Goal: Task Accomplishment & Management: Complete application form

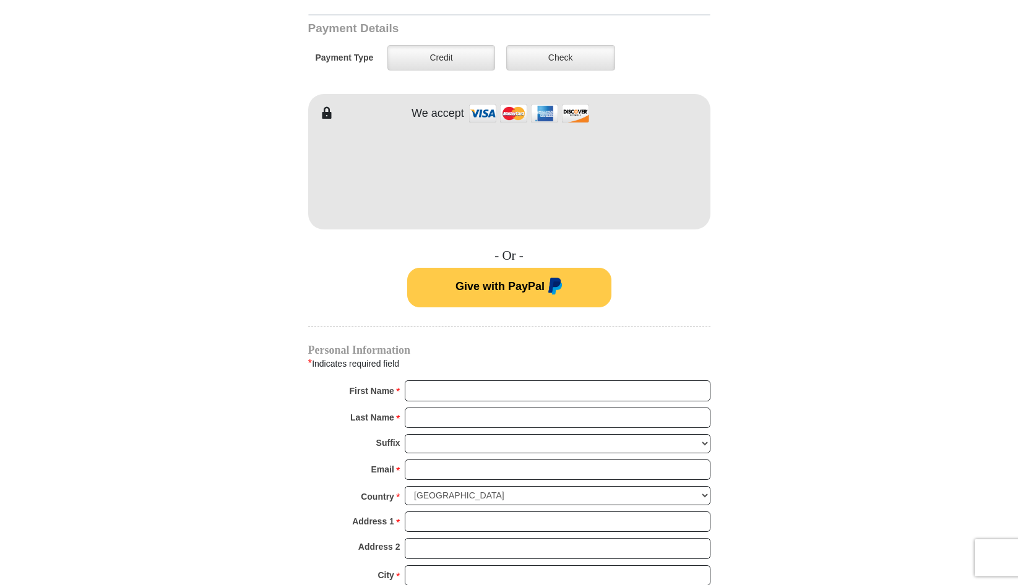
scroll to position [619, 0]
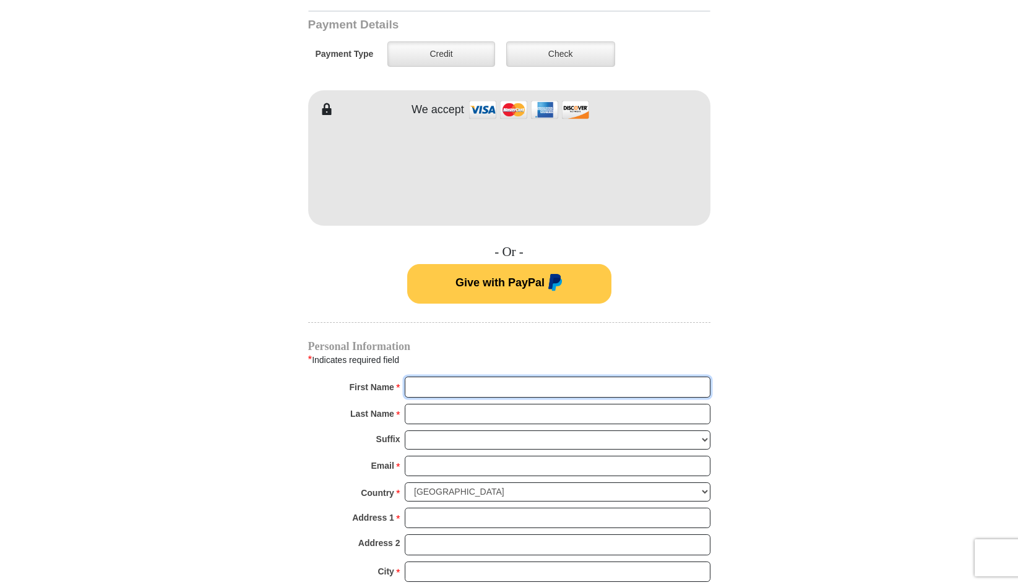
click at [422, 377] on input "First Name *" at bounding box center [558, 387] width 306 height 21
type input "[PERSON_NAME]"
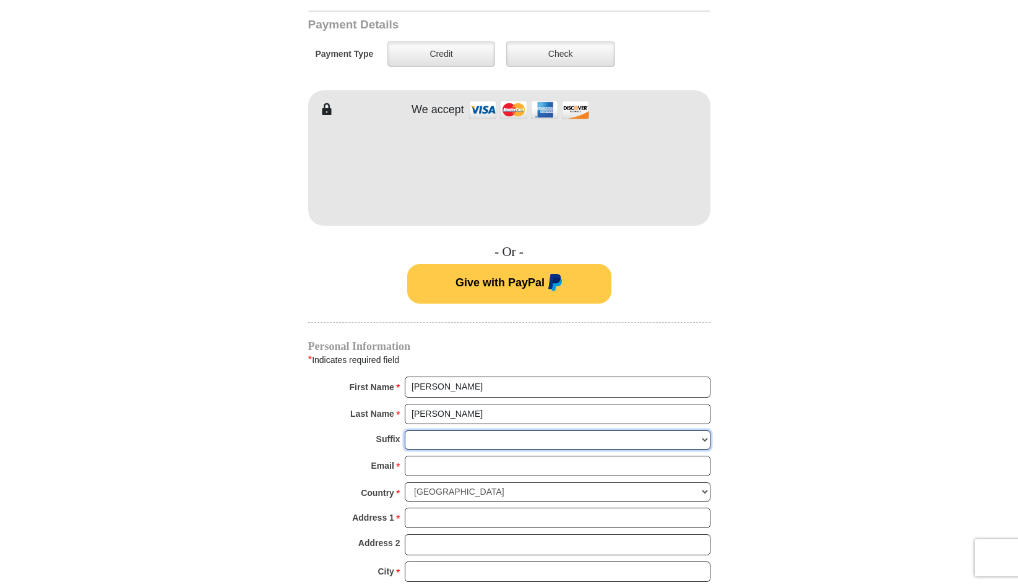
type input "[PERSON_NAME][EMAIL_ADDRESS][DOMAIN_NAME]"
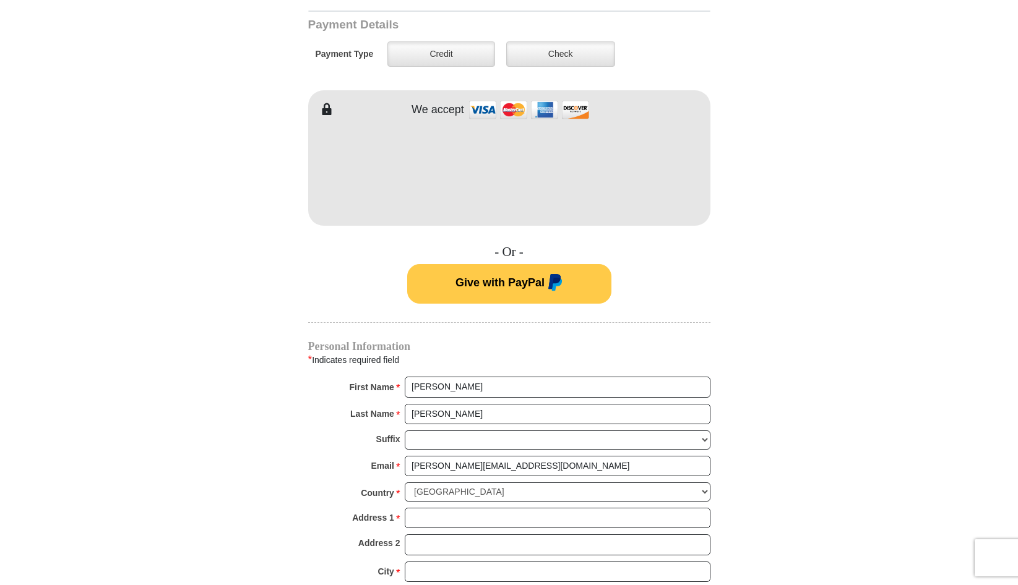
type input "[STREET_ADDRESS]"
type input "Charlotte"
select select "NC"
type input "28217"
type input "7045270764"
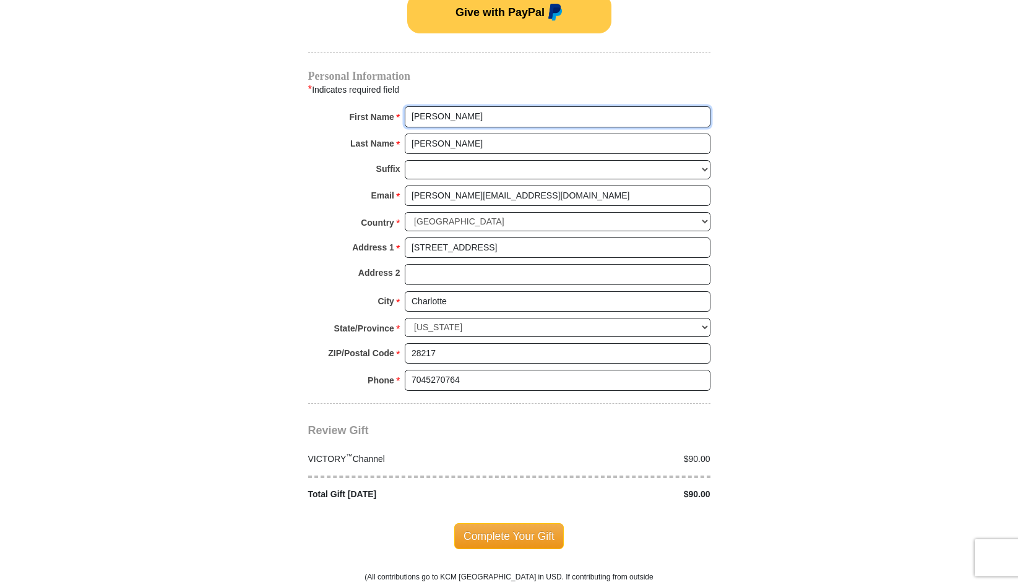
scroll to position [928, 0]
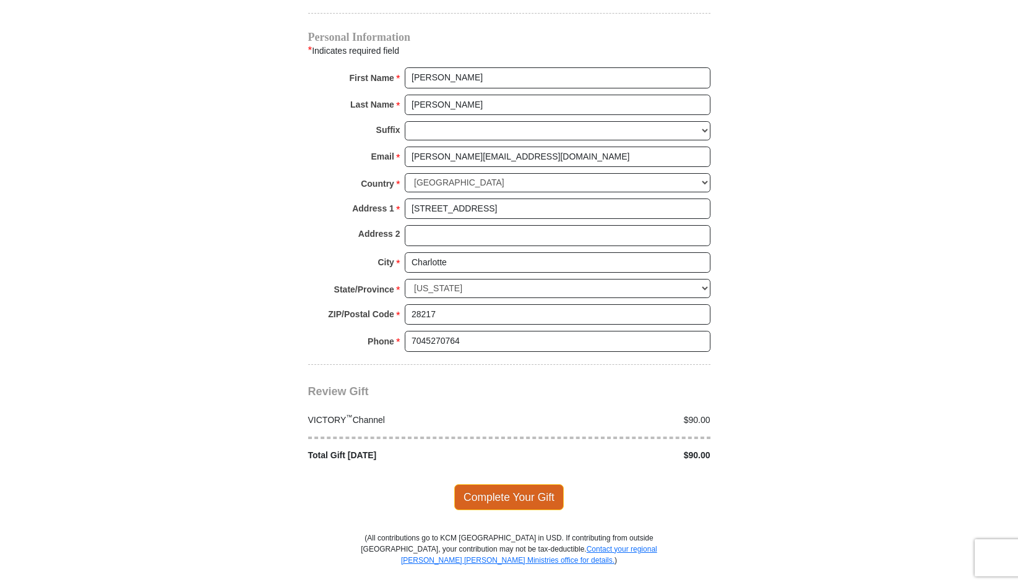
click at [513, 484] on span "Complete Your Gift" at bounding box center [508, 497] width 109 height 26
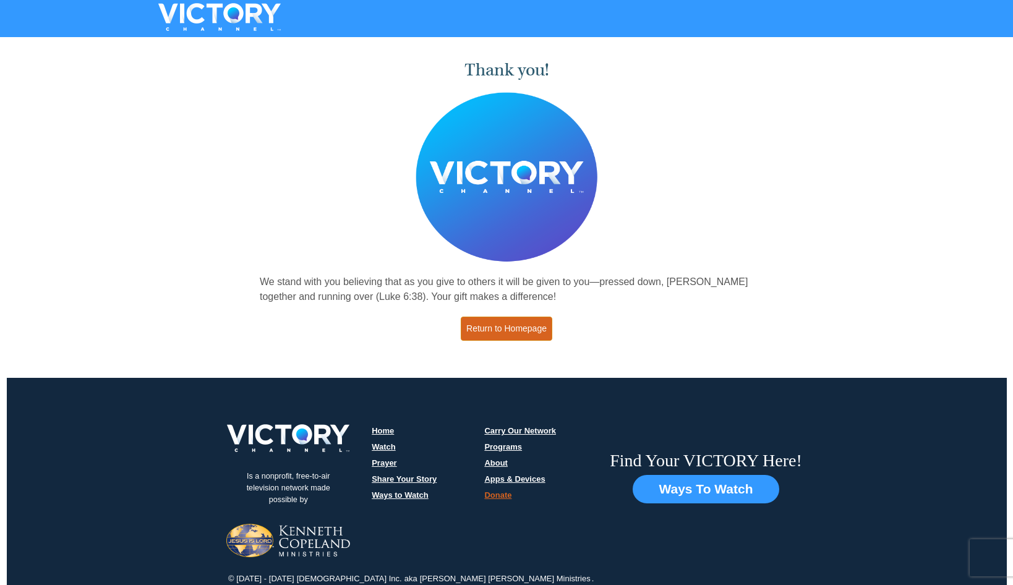
click at [510, 329] on link "Return to Homepage" at bounding box center [507, 329] width 92 height 24
